Goal: Transaction & Acquisition: Subscribe to service/newsletter

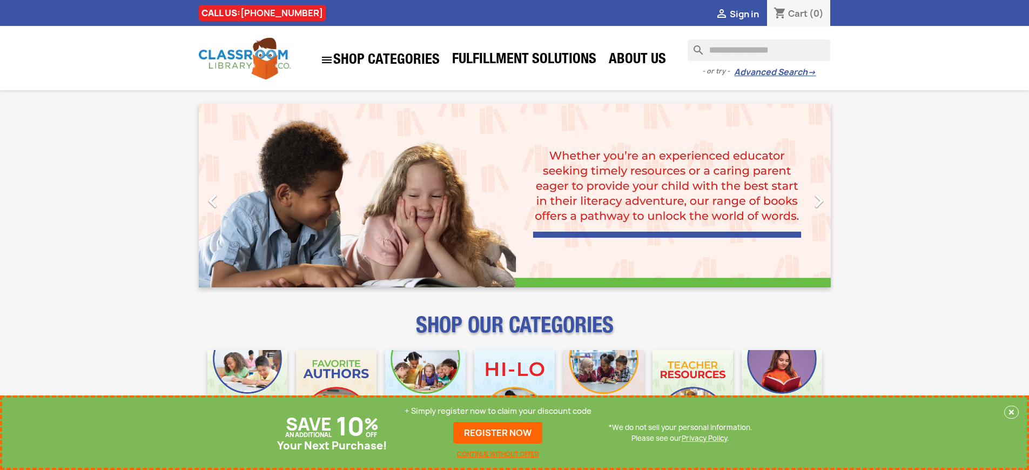
click at [498, 411] on p "+ Simply register now to claim your discount code" at bounding box center [497, 411] width 187 height 11
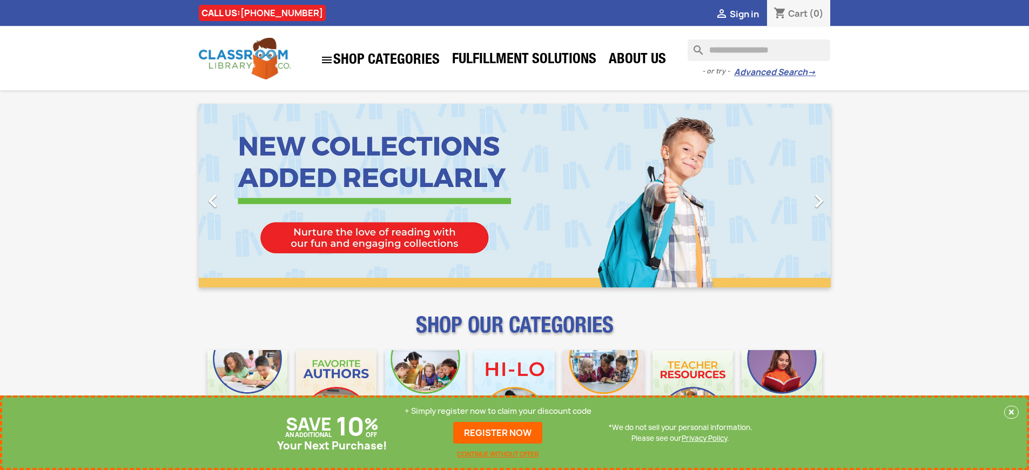
click at [498, 411] on p "+ Simply register now to claim your discount code" at bounding box center [497, 411] width 187 height 11
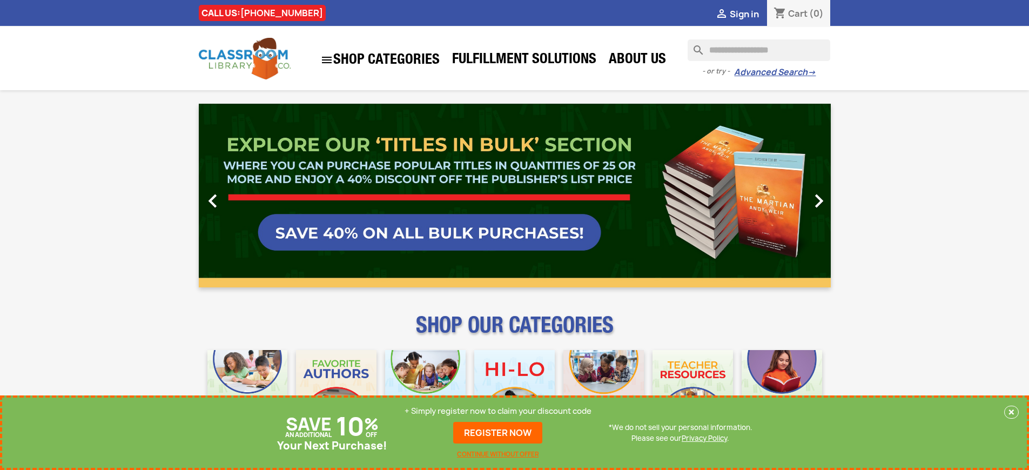
click at [498, 411] on p "+ Simply register now to claim your discount code" at bounding box center [497, 411] width 187 height 11
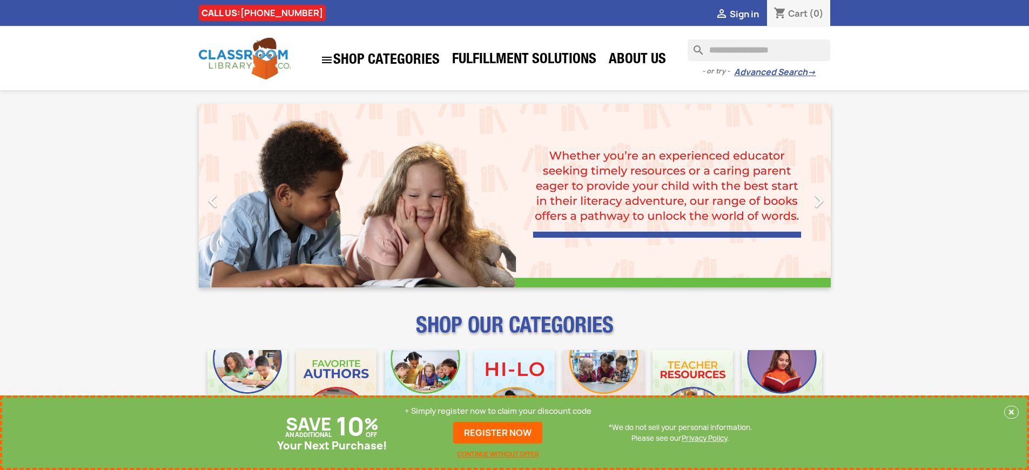
click at [498, 411] on p "+ Simply register now to claim your discount code" at bounding box center [497, 411] width 187 height 11
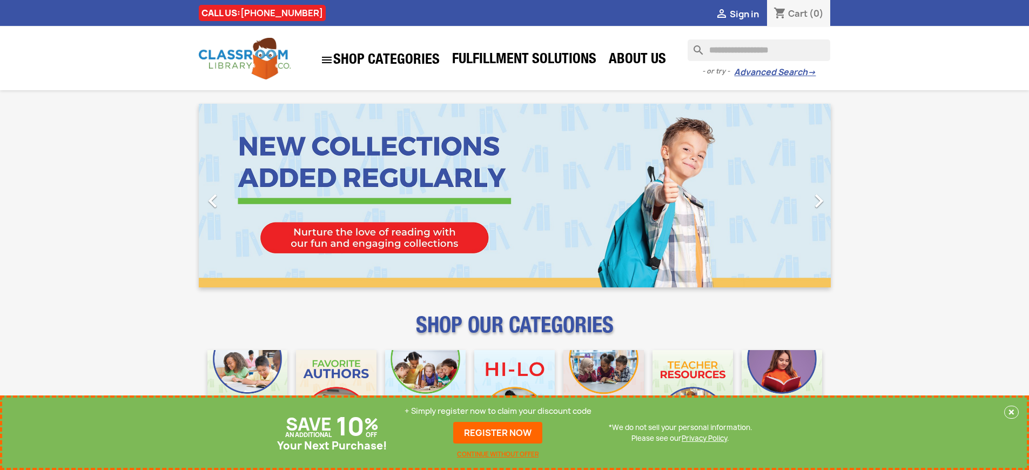
click at [498, 411] on p "+ Simply register now to claim your discount code" at bounding box center [497, 411] width 187 height 11
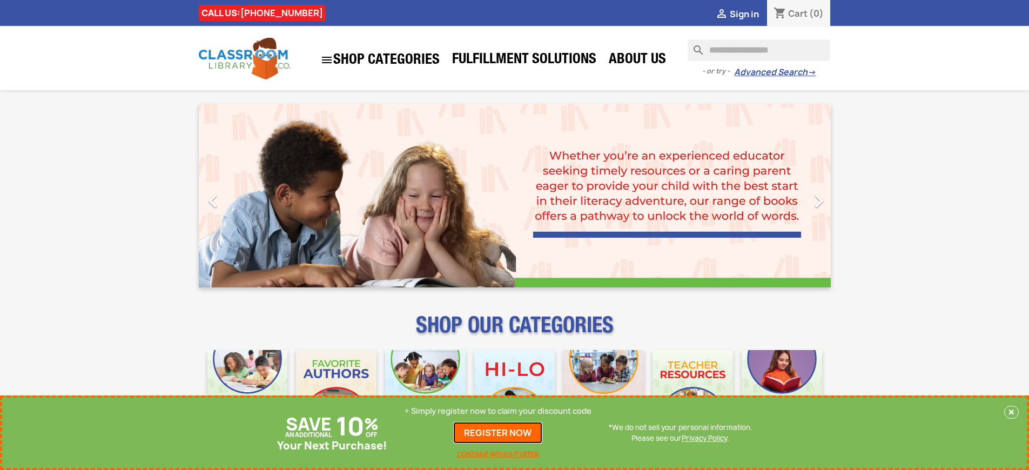
click at [498, 433] on link "REGISTER NOW" at bounding box center [497, 433] width 89 height 22
click at [498, 411] on p "+ Simply register now to claim your discount code" at bounding box center [497, 411] width 187 height 11
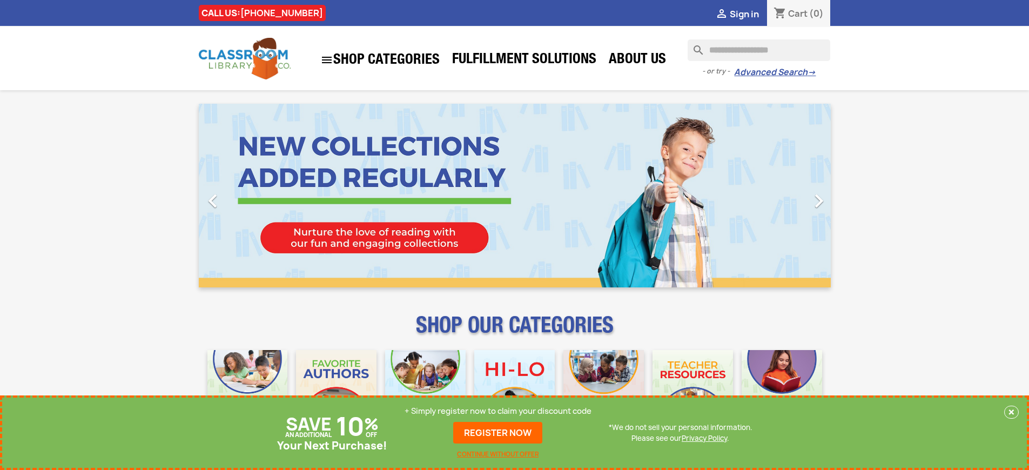
click at [498, 411] on p "+ Simply register now to claim your discount code" at bounding box center [497, 411] width 187 height 11
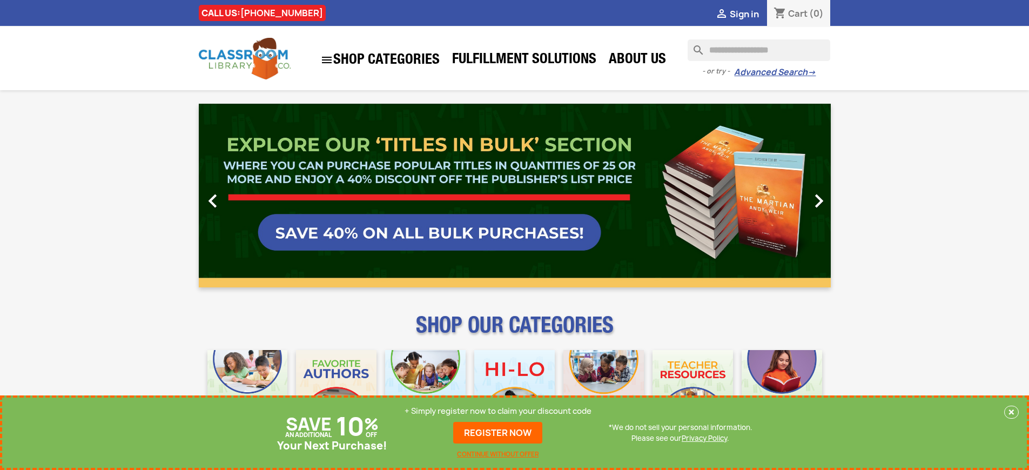
click at [498, 411] on p "+ Simply register now to claim your discount code" at bounding box center [497, 411] width 187 height 11
click at [498, 433] on link "REGISTER NOW" at bounding box center [497, 433] width 89 height 22
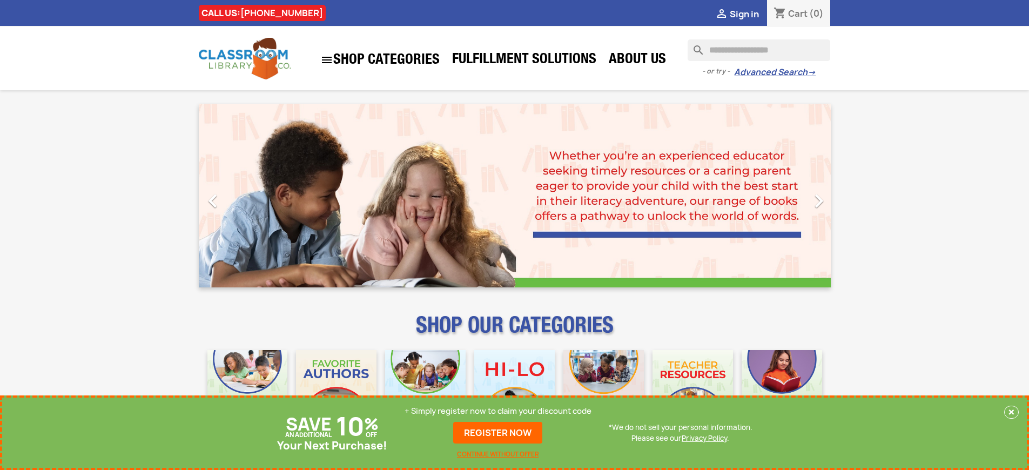
click at [498, 411] on p "+ Simply register now to claim your discount code" at bounding box center [497, 411] width 187 height 11
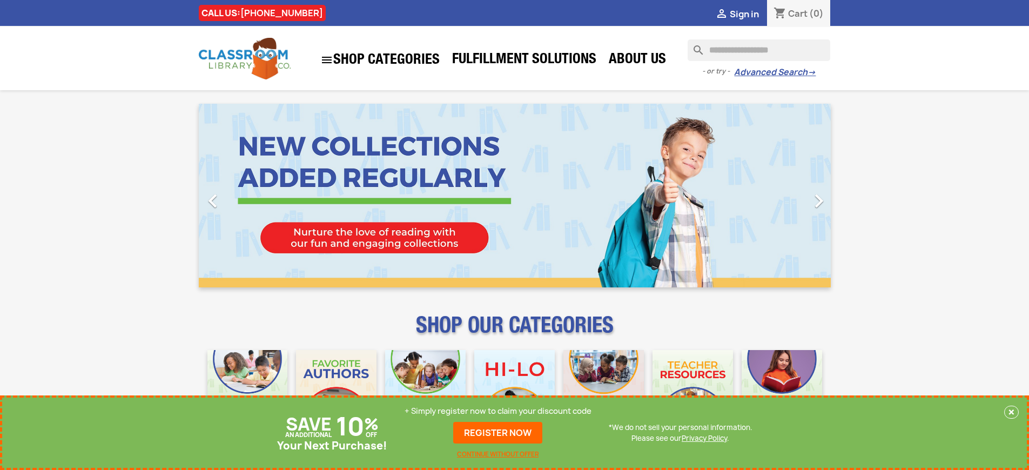
click at [498, 411] on p "+ Simply register now to claim your discount code" at bounding box center [497, 411] width 187 height 11
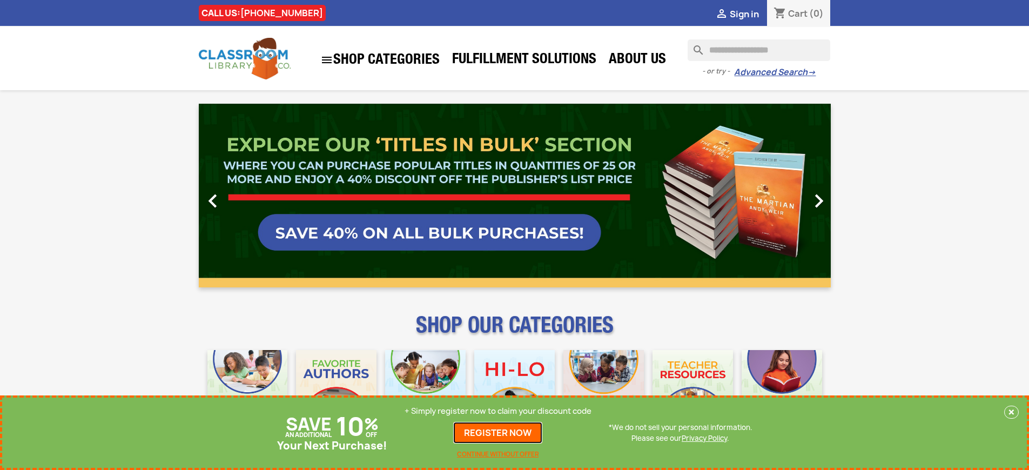
click at [498, 433] on link "REGISTER NOW" at bounding box center [497, 433] width 89 height 22
